Goal: Check status: Check status

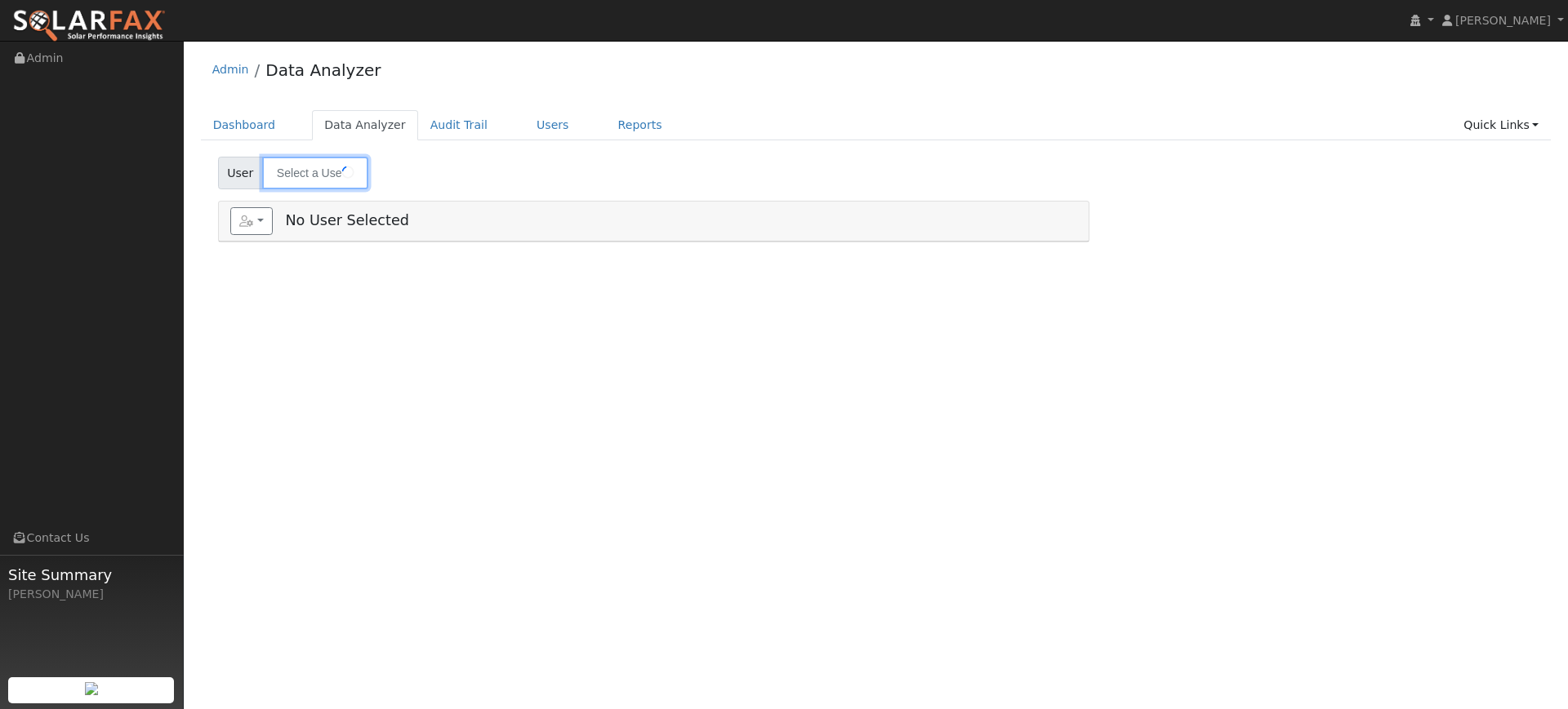
type input "[PERSON_NAME]"
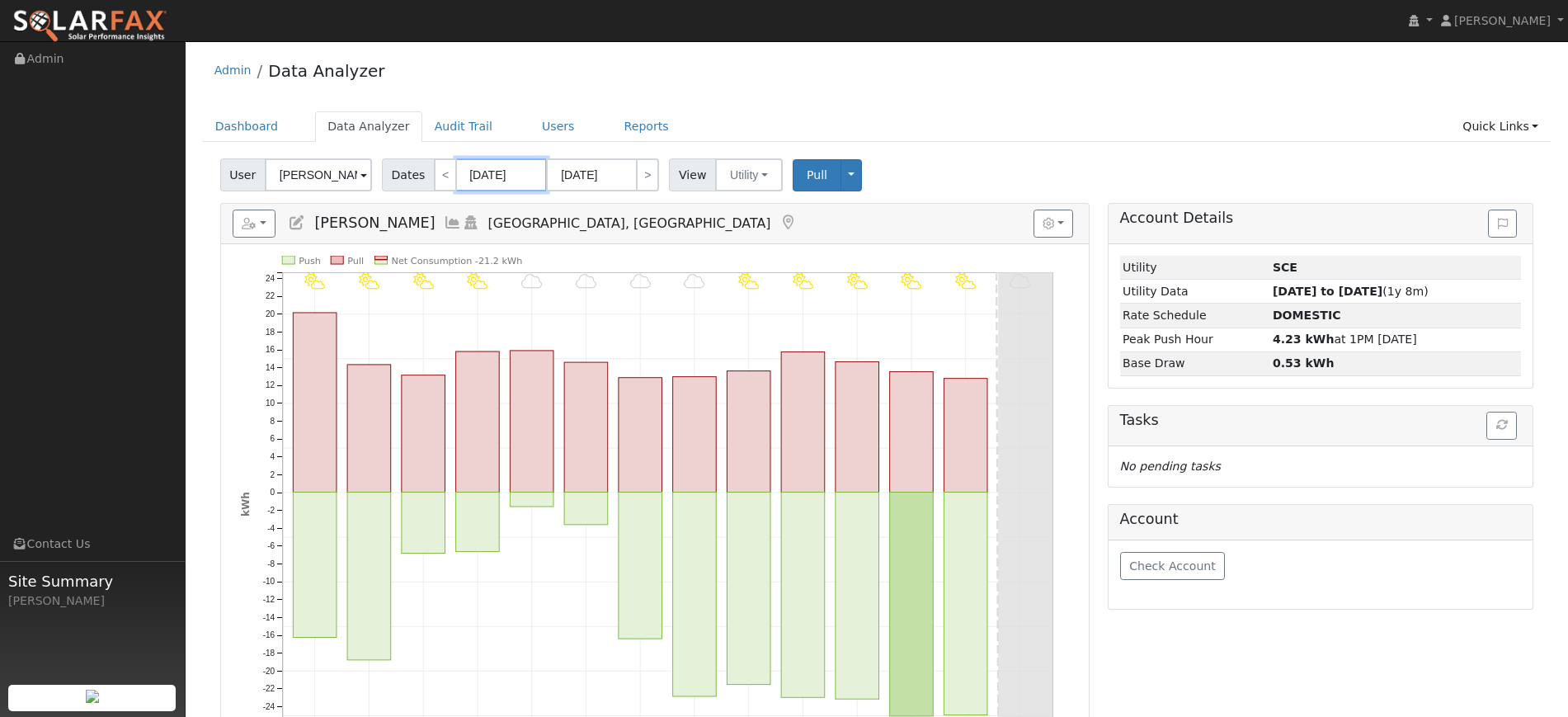
click at [484, 179] on input "[DATE]" at bounding box center [501, 175] width 91 height 33
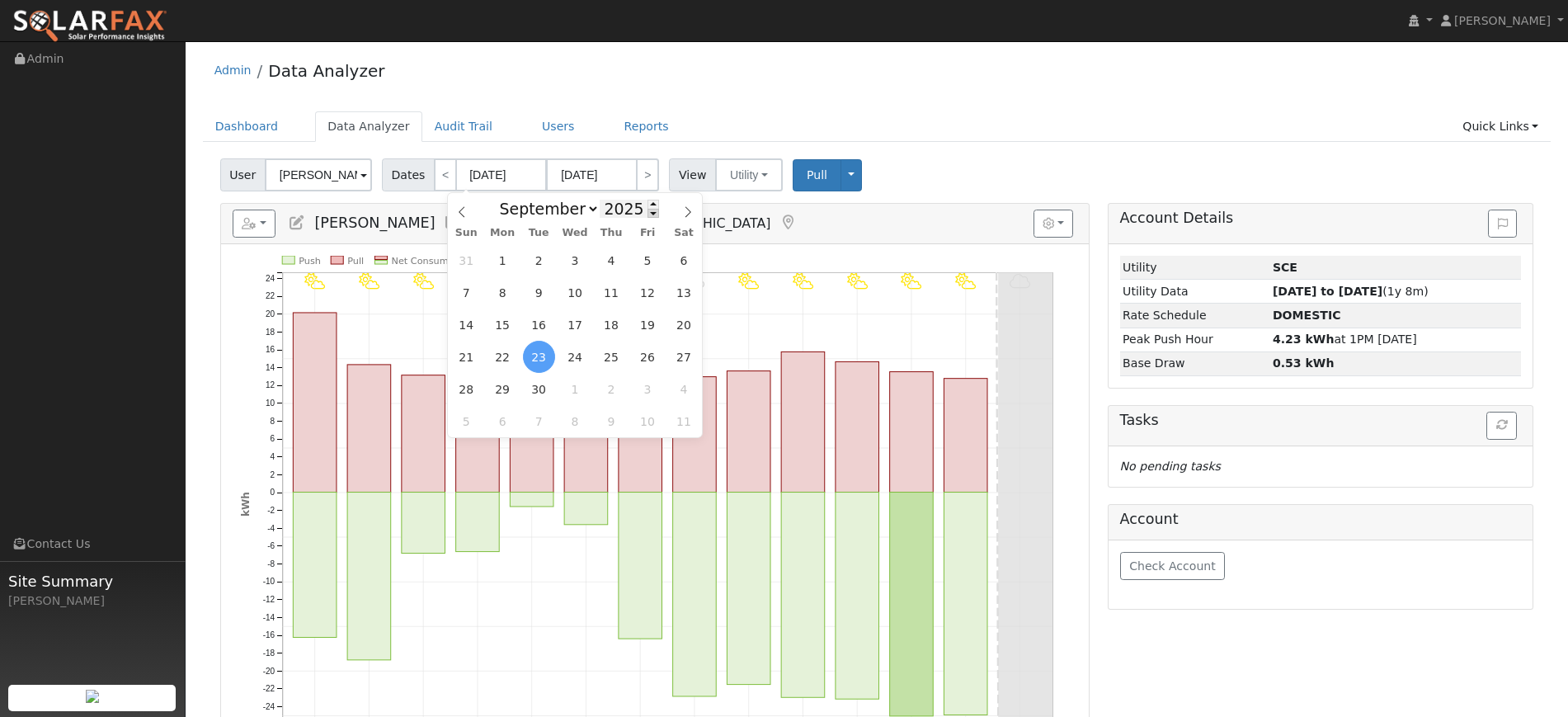
click at [648, 217] on span at bounding box center [654, 214] width 11 height 10
type input "2024"
click at [589, 212] on select "January February March April May June July August September October November De…" at bounding box center [545, 208] width 108 height 20
select select "9"
click at [503, 199] on select "January February March April May June July August September October November De…" at bounding box center [545, 208] width 108 height 20
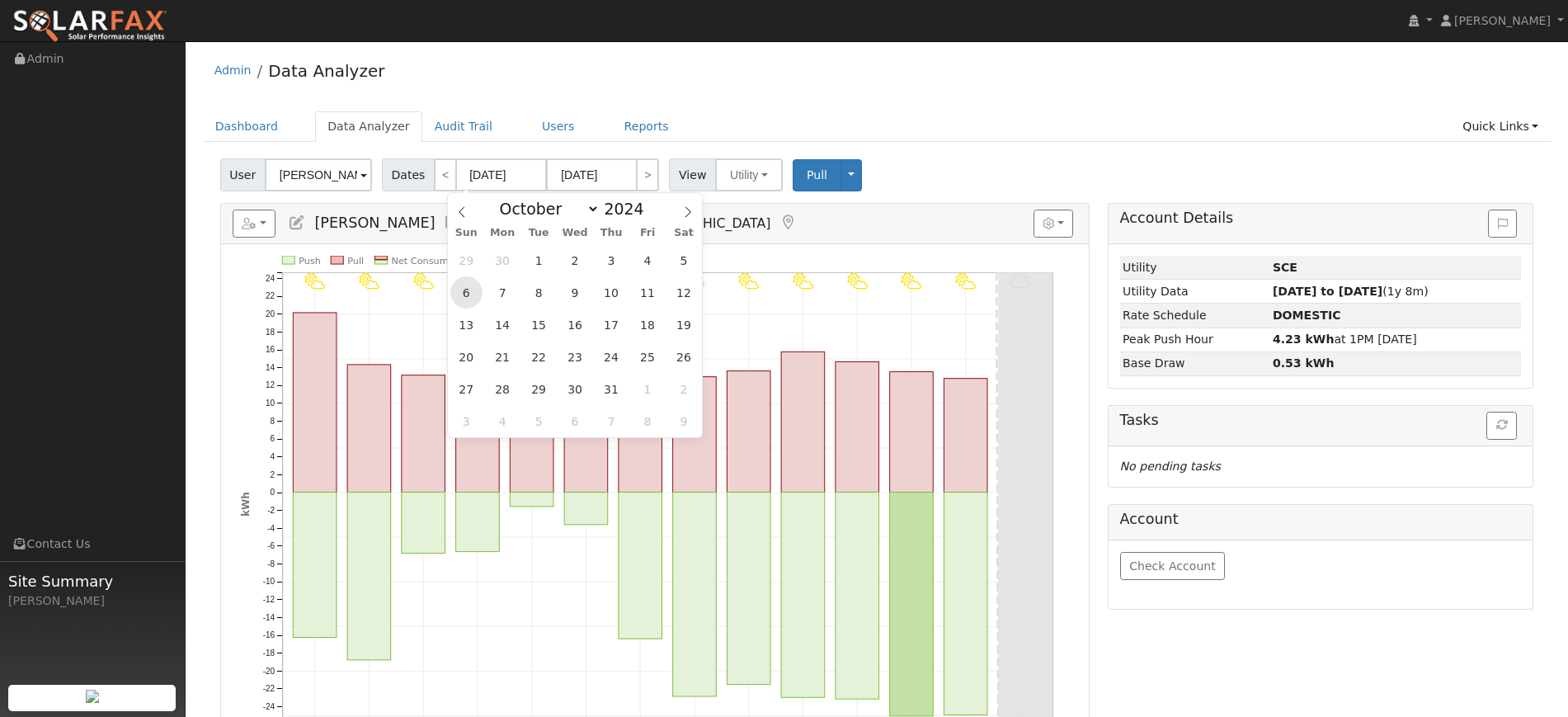
click at [470, 291] on span "6" at bounding box center [467, 293] width 32 height 32
type input "[DATE]"
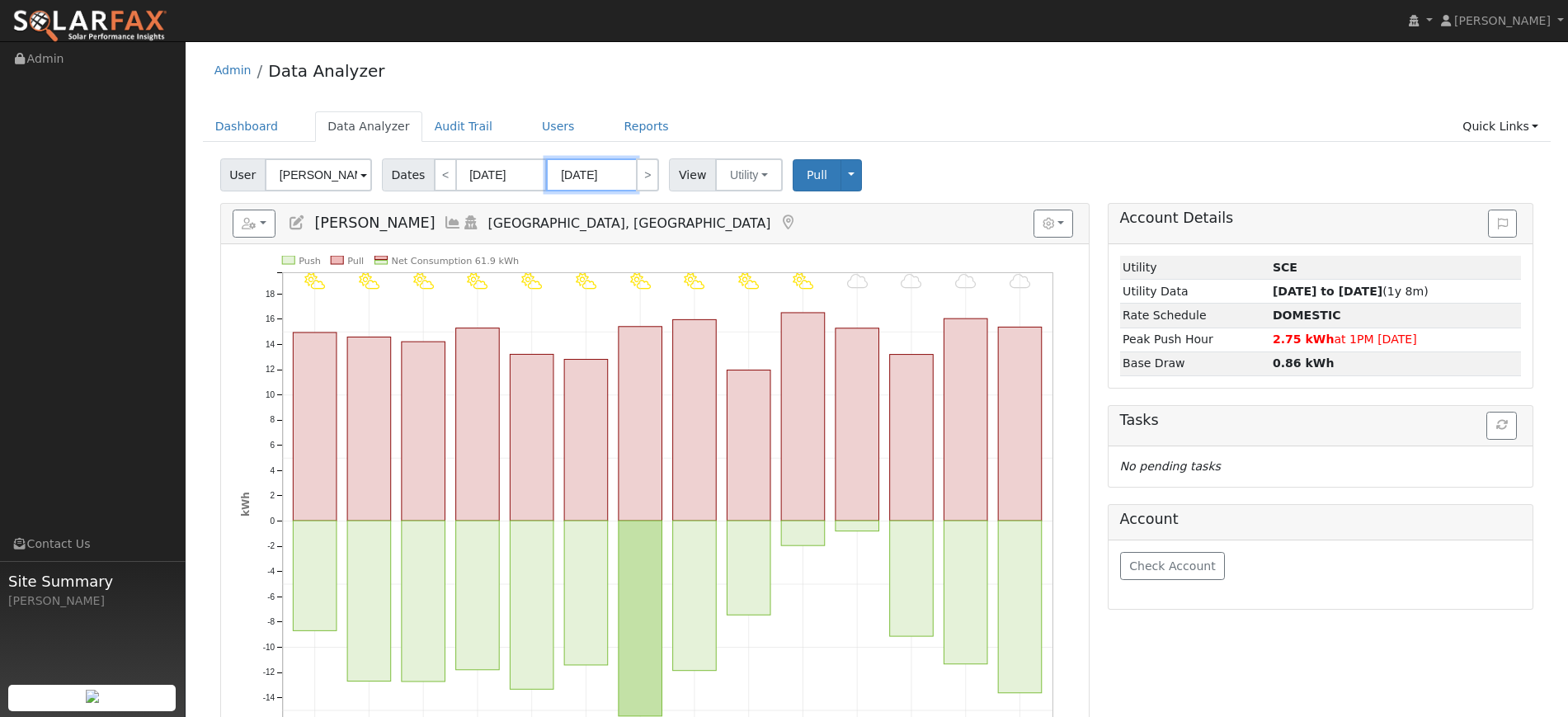
click at [609, 169] on input "[DATE]" at bounding box center [591, 175] width 91 height 33
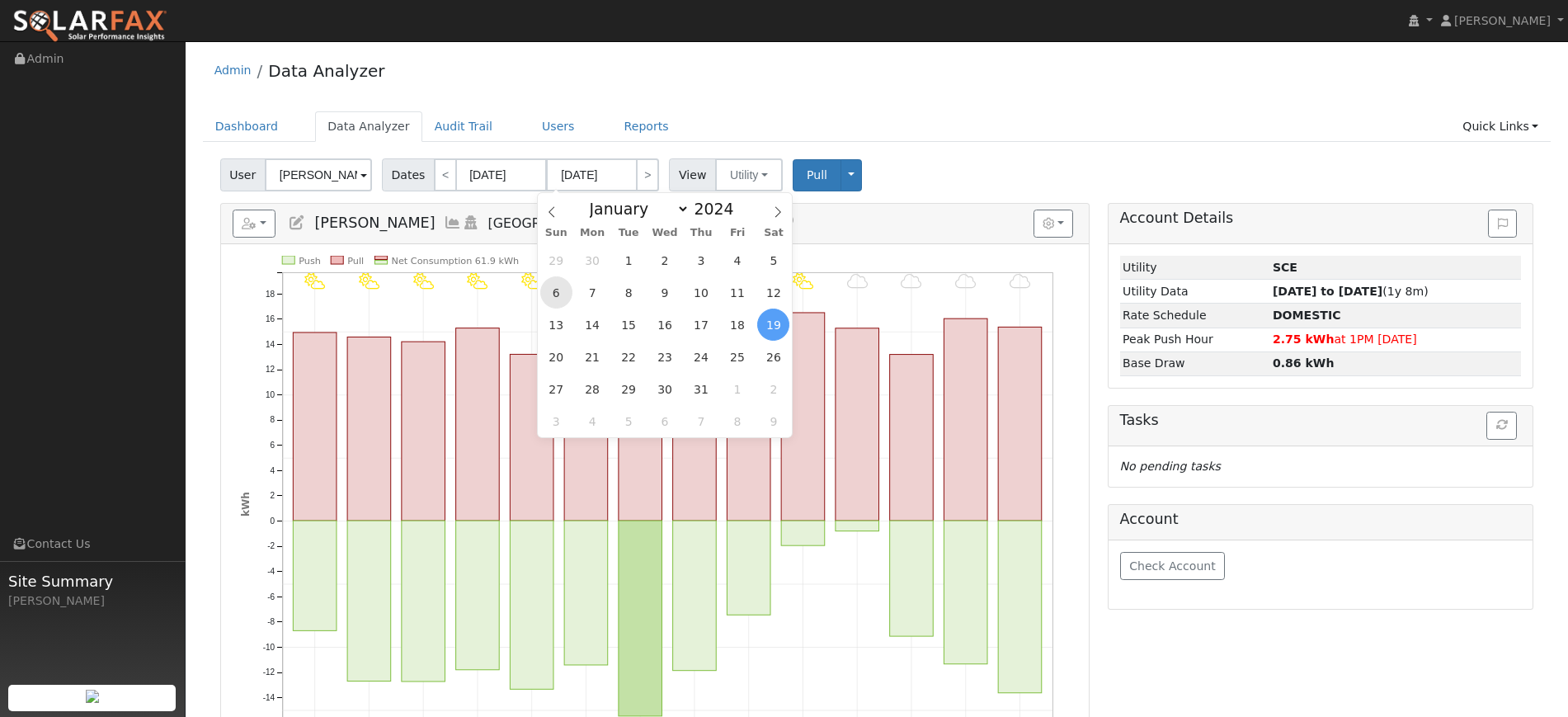
click at [561, 286] on span "6" at bounding box center [556, 293] width 32 height 32
type input "[DATE]"
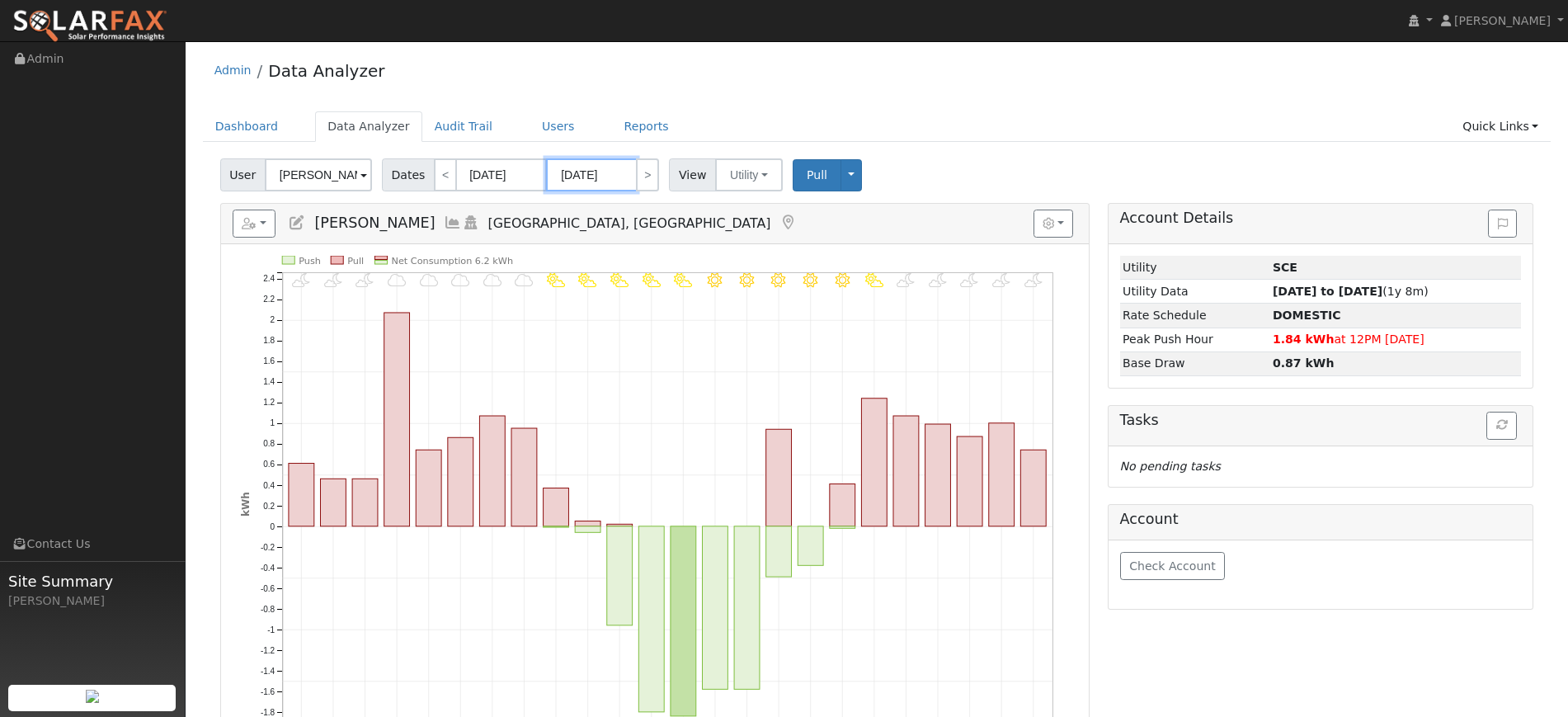
click at [612, 167] on input "[DATE]" at bounding box center [591, 175] width 91 height 33
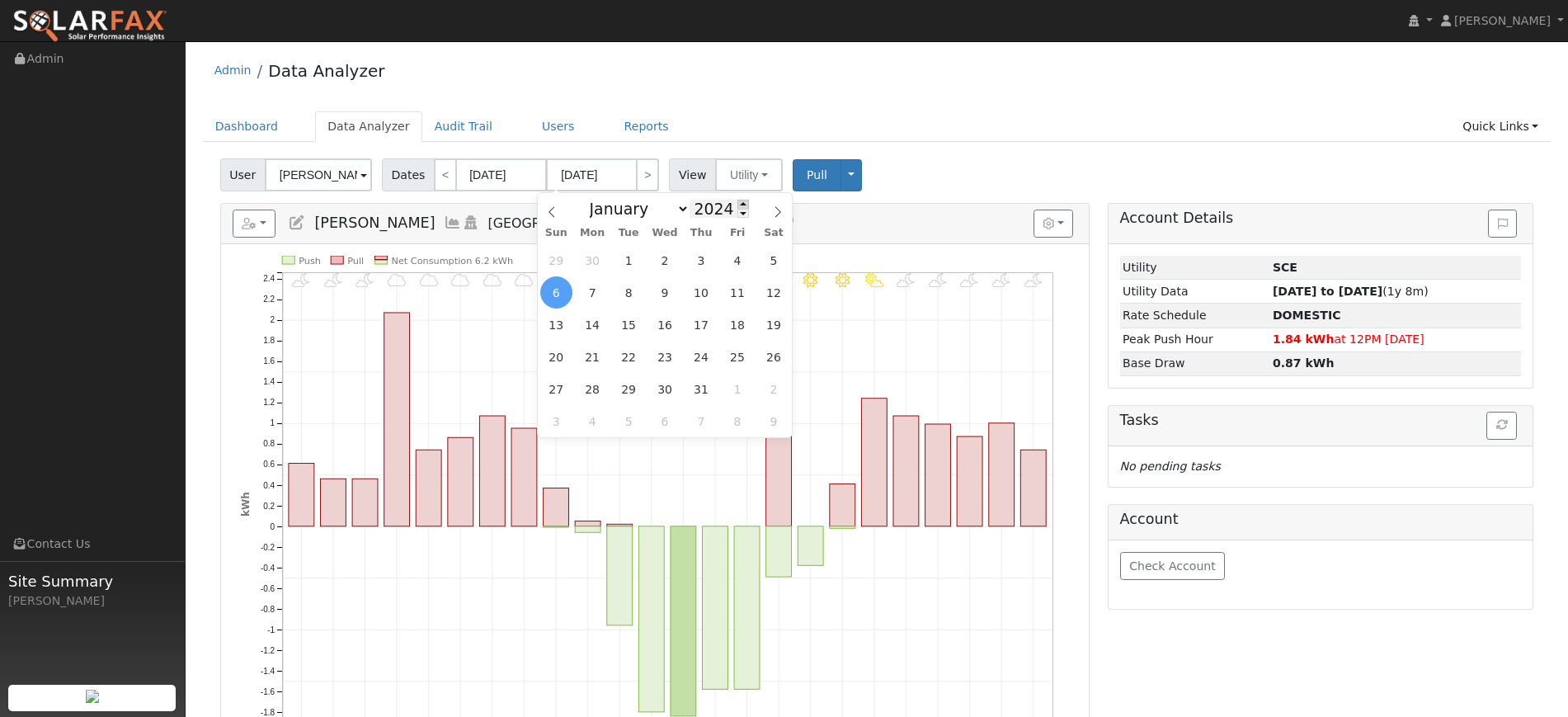
click at [738, 202] on span at bounding box center [743, 204] width 11 height 10
type input "2025"
click at [594, 295] on span "6" at bounding box center [593, 293] width 32 height 32
type input "[DATE]"
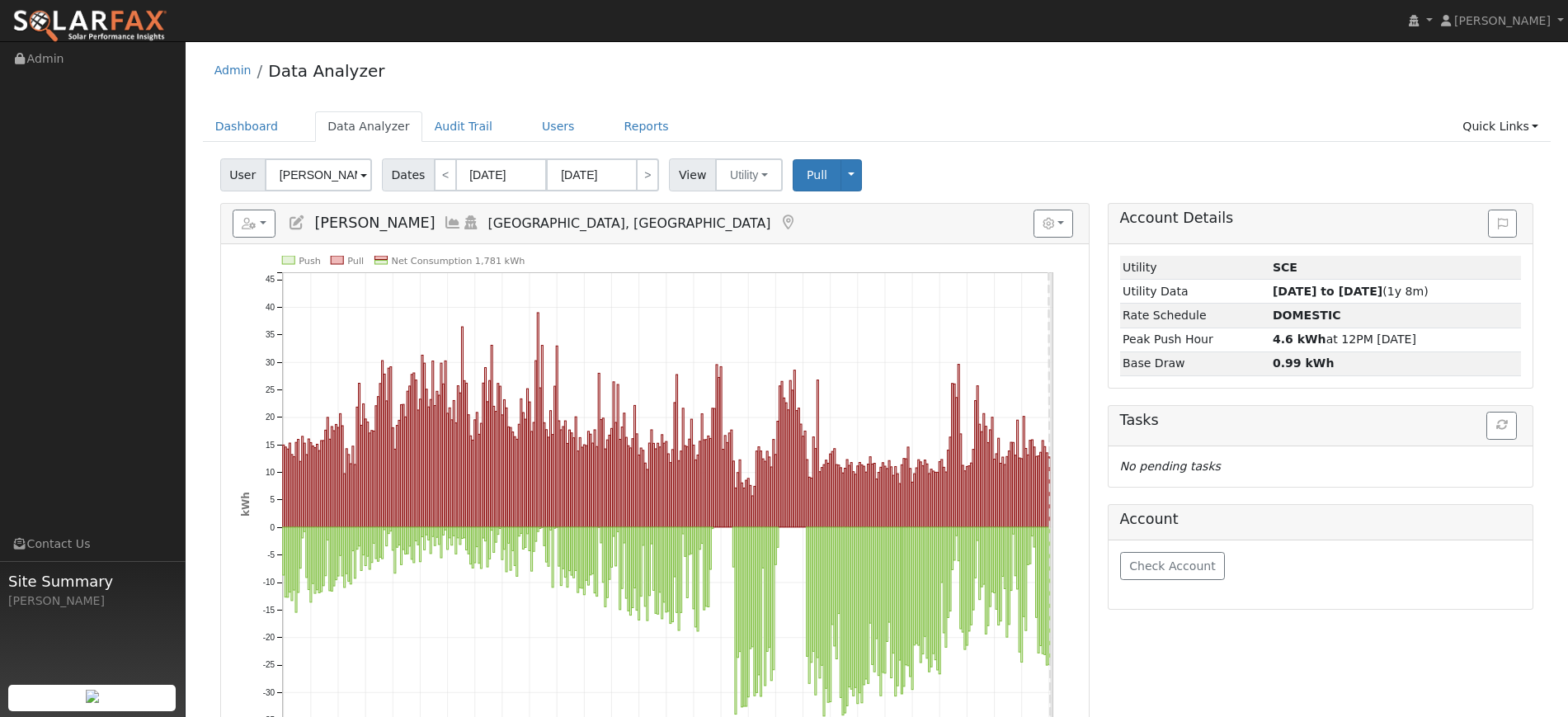
click at [594, 295] on icon "Push Pull Net Consumption 1,781 kWh [DATE] [DATE] [DATE] [DATE] [DATE] [DATE] […" at bounding box center [655, 525] width 829 height 539
